Goal: Navigation & Orientation: Find specific page/section

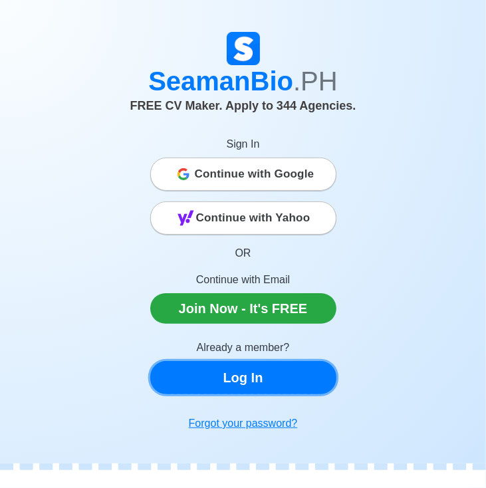
click at [224, 377] on link "Log In" at bounding box center [243, 377] width 186 height 33
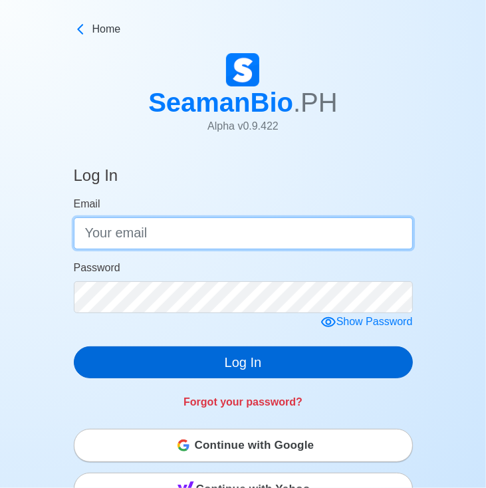
type input "[EMAIL_ADDRESS][DOMAIN_NAME]"
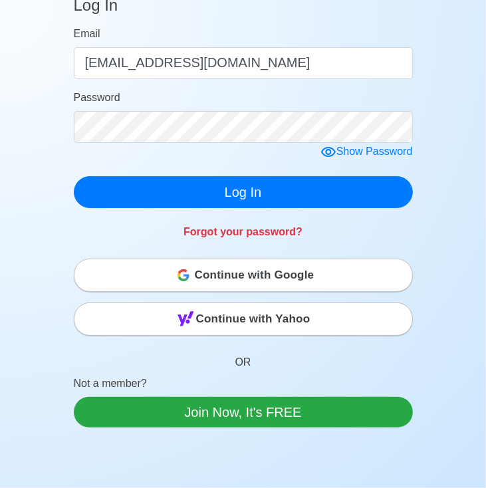
scroll to position [339, 0]
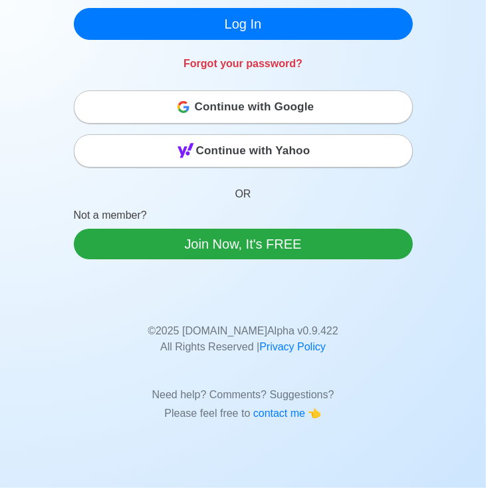
click at [272, 107] on span "Continue with Google" at bounding box center [255, 107] width 120 height 27
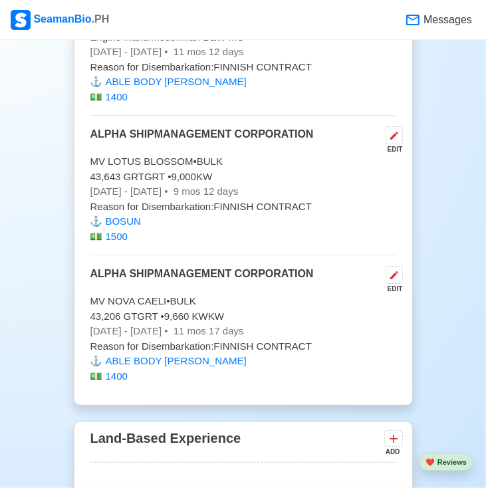
scroll to position [3865, 0]
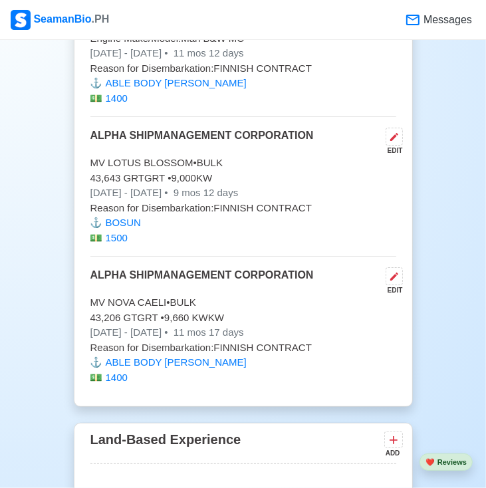
click at [434, 21] on span "Messages" at bounding box center [446, 20] width 51 height 16
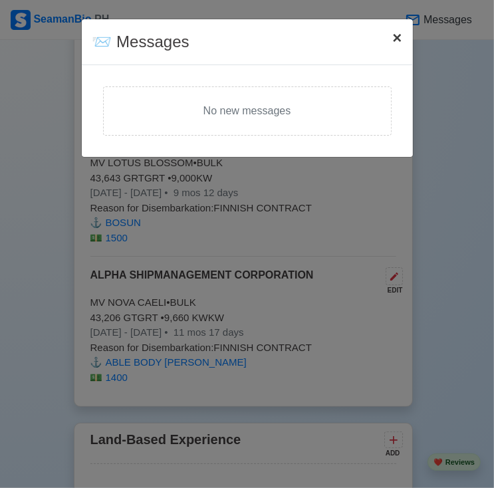
click at [394, 39] on span "×" at bounding box center [396, 38] width 9 height 18
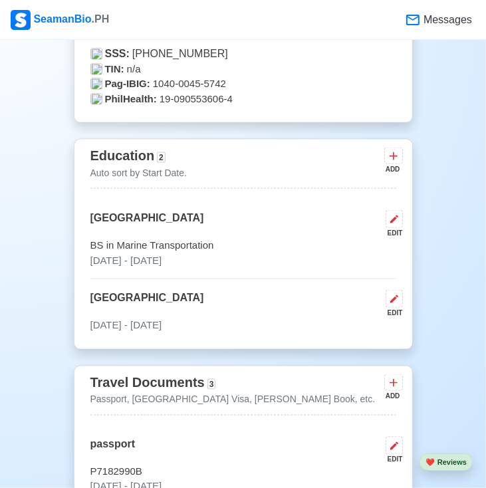
scroll to position [778, 0]
